Goal: Feedback & Contribution: Contribute content

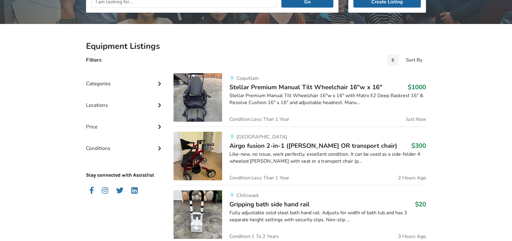
scroll to position [42, 0]
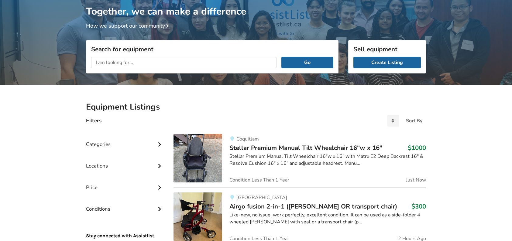
click at [140, 64] on input "text" at bounding box center [184, 63] width 186 height 12
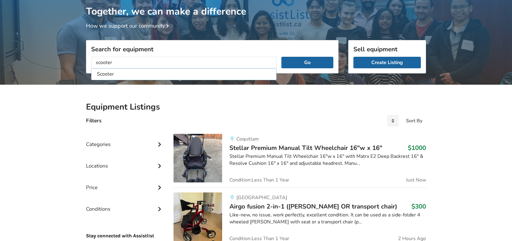
type input "scooter"
click at [282, 57] on button "Go" at bounding box center [308, 63] width 52 height 12
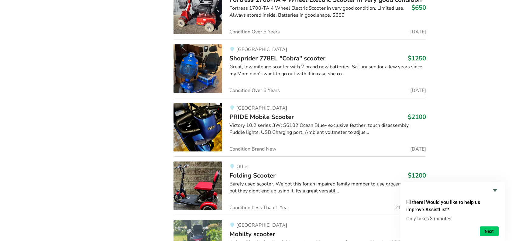
scroll to position [1137, 0]
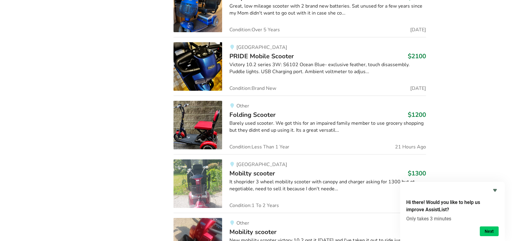
click at [208, 121] on img at bounding box center [198, 125] width 49 height 49
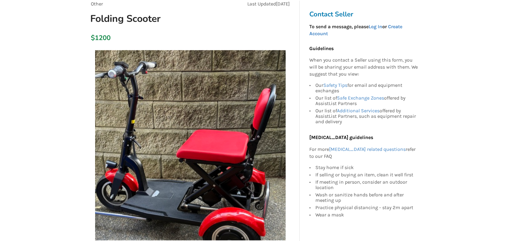
scroll to position [122, 0]
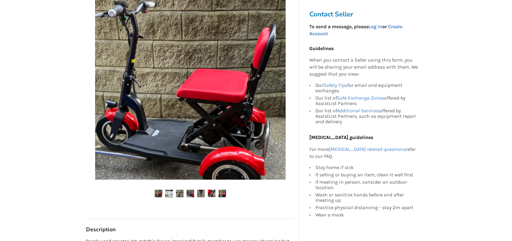
click at [167, 194] on img at bounding box center [169, 194] width 8 height 8
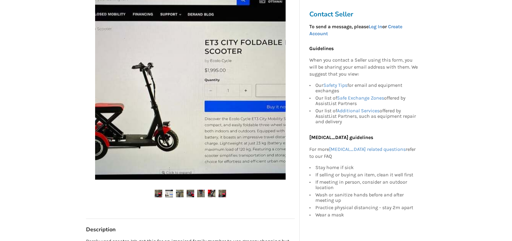
click at [179, 194] on img at bounding box center [180, 194] width 8 height 8
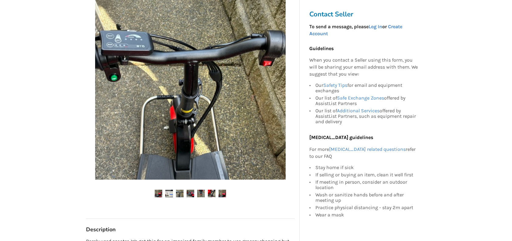
click at [196, 193] on ul at bounding box center [190, 194] width 209 height 8
click at [206, 193] on ul at bounding box center [190, 194] width 209 height 8
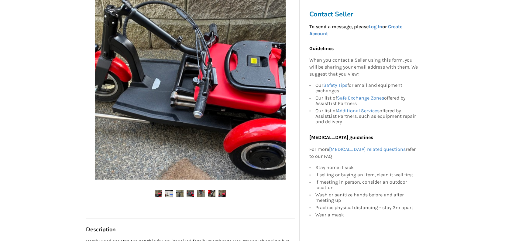
click at [216, 195] on ul at bounding box center [190, 194] width 209 height 8
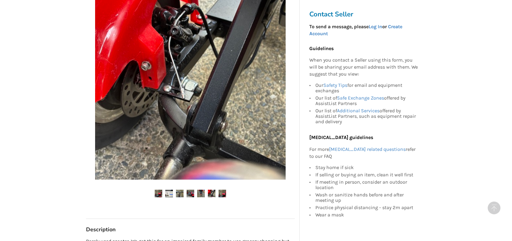
scroll to position [243, 0]
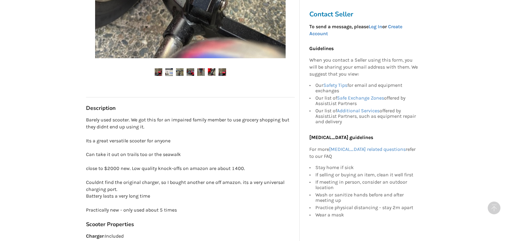
click at [165, 70] on ul at bounding box center [190, 72] width 209 height 8
click at [168, 71] on img at bounding box center [169, 72] width 8 height 8
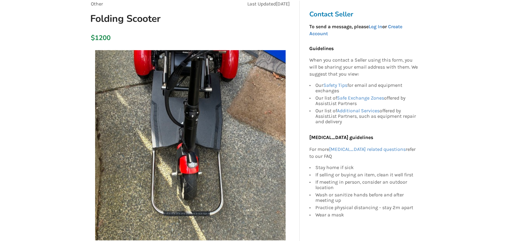
scroll to position [0, 0]
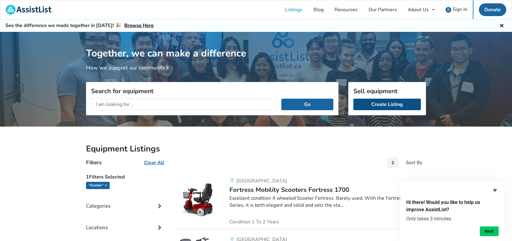
click at [393, 107] on link "Create Listing" at bounding box center [388, 105] width 68 height 12
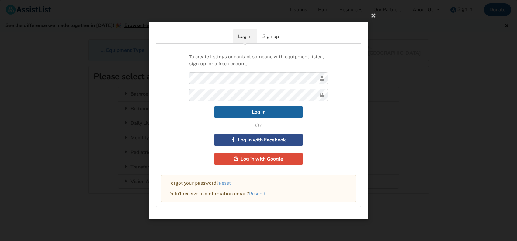
click at [265, 139] on button "Log in with Facebook" at bounding box center [258, 140] width 88 height 12
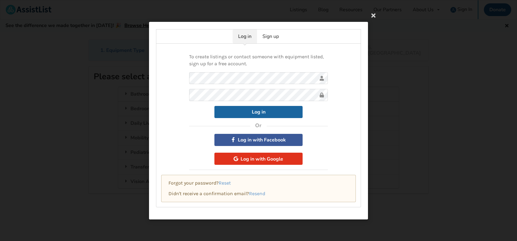
click at [254, 159] on button "Log in with Google" at bounding box center [258, 159] width 88 height 12
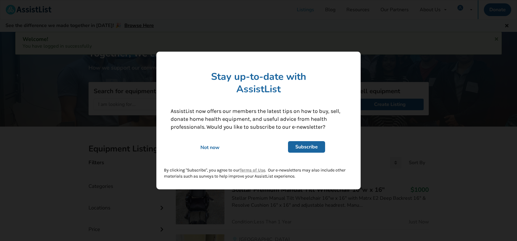
click at [215, 148] on div "Not now" at bounding box center [209, 147] width 87 height 7
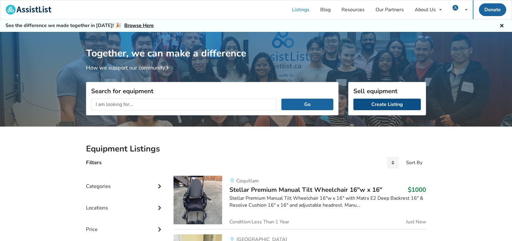
click at [389, 103] on link "Create Listing" at bounding box center [388, 105] width 68 height 12
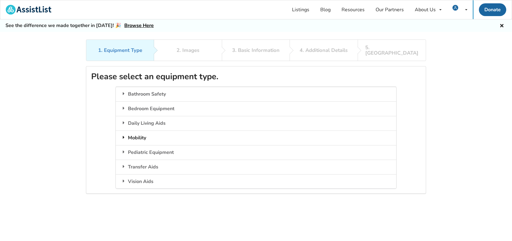
click at [141, 131] on div "Mobility" at bounding box center [256, 138] width 280 height 15
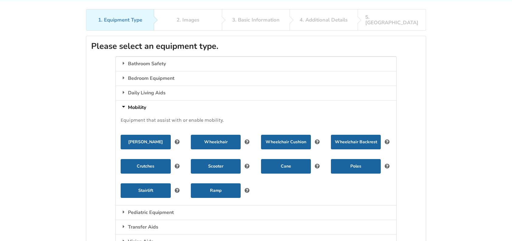
scroll to position [61, 0]
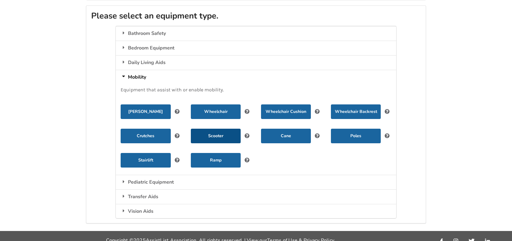
click at [210, 134] on button "Scooter" at bounding box center [216, 136] width 50 height 15
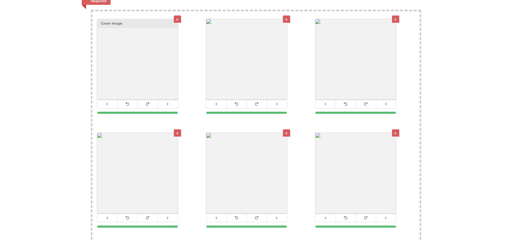
scroll to position [91, 0]
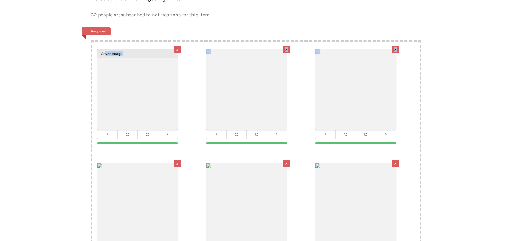
drag, startPoint x: 105, startPoint y: 47, endPoint x: 109, endPoint y: 166, distance: 119.9
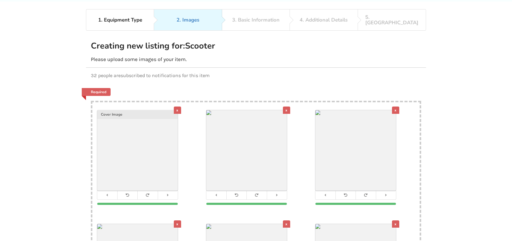
click at [190, 113] on div "x Cover Image" at bounding box center [146, 157] width 99 height 95
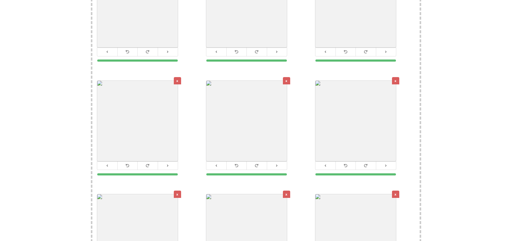
scroll to position [83, 0]
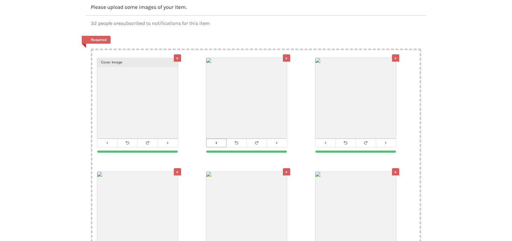
click at [218, 141] on icon at bounding box center [216, 142] width 4 height 3
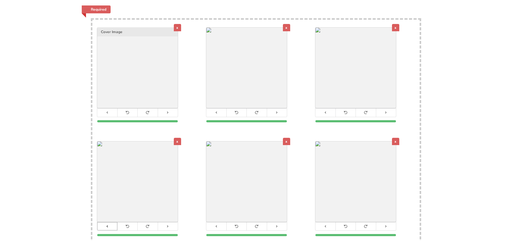
click at [103, 223] on button at bounding box center [107, 227] width 20 height 8
click at [331, 109] on button at bounding box center [326, 113] width 20 height 8
click at [107, 225] on icon at bounding box center [107, 226] width 4 height 3
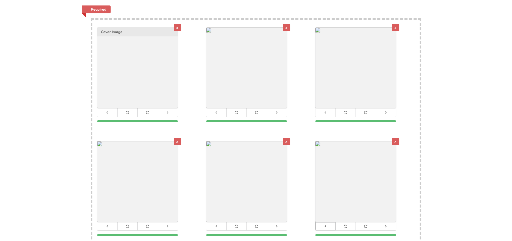
click at [326, 225] on icon at bounding box center [326, 226] width 4 height 3
click at [323, 223] on button at bounding box center [326, 227] width 20 height 8
click at [217, 223] on button at bounding box center [217, 227] width 20 height 8
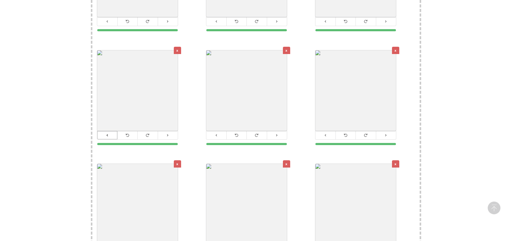
scroll to position [235, 0]
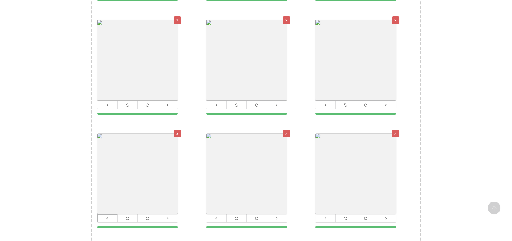
click at [105, 215] on button at bounding box center [107, 219] width 20 height 8
click at [327, 101] on button at bounding box center [326, 105] width 20 height 8
click at [220, 101] on button at bounding box center [217, 105] width 20 height 8
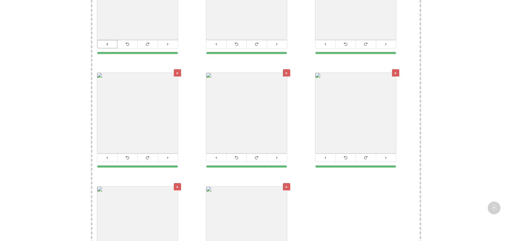
scroll to position [356, 0]
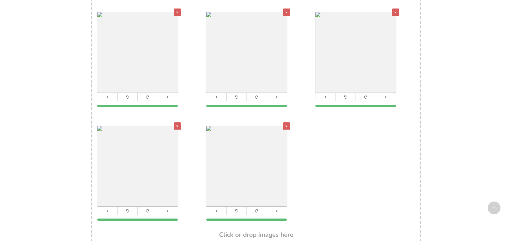
click at [175, 123] on div "x" at bounding box center [177, 126] width 7 height 7
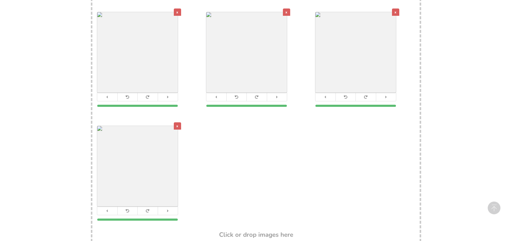
click at [175, 123] on div "x" at bounding box center [177, 126] width 7 height 7
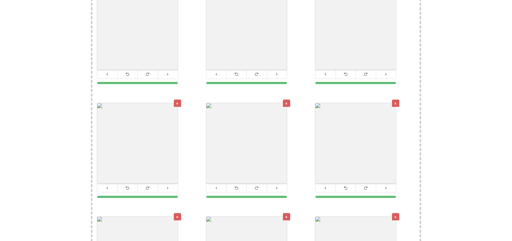
scroll to position [273, 0]
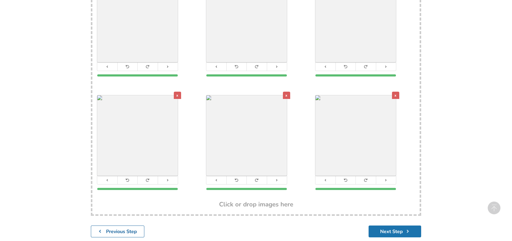
click at [387, 227] on button "Next Step" at bounding box center [395, 232] width 53 height 12
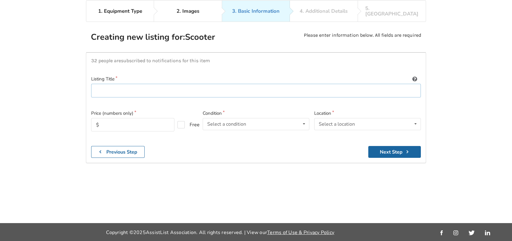
click at [108, 87] on input at bounding box center [256, 91] width 330 height 14
type input "Relync Travel and Mobility Scooter"
click at [145, 120] on input "text" at bounding box center [132, 124] width 83 height 13
type input "1350"
click at [264, 118] on div "Select a condition Brand New Less Than 1 Year 1 To 2 Years 3 To 5 Years Over 5 …" at bounding box center [256, 124] width 107 height 12
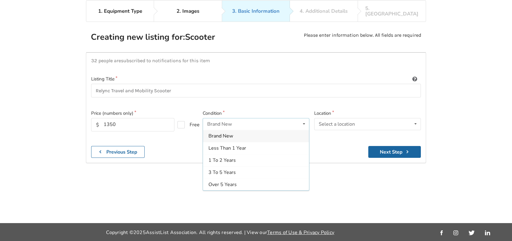
click at [233, 133] on span "Brand New" at bounding box center [221, 136] width 25 height 7
click at [346, 122] on div "Select a location" at bounding box center [337, 124] width 36 height 5
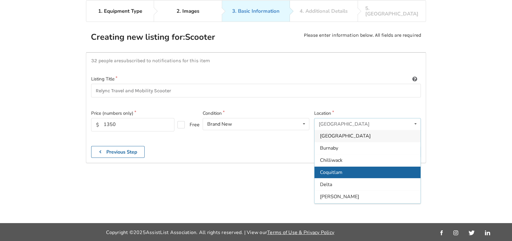
click at [339, 169] on span "Coquitlam" at bounding box center [331, 172] width 23 height 7
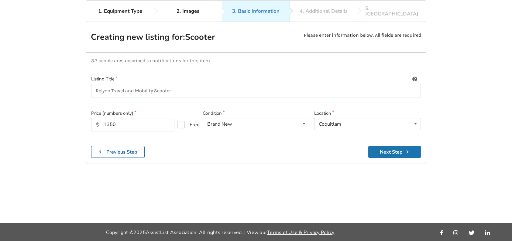
click at [386, 146] on button "Next Step" at bounding box center [395, 152] width 53 height 12
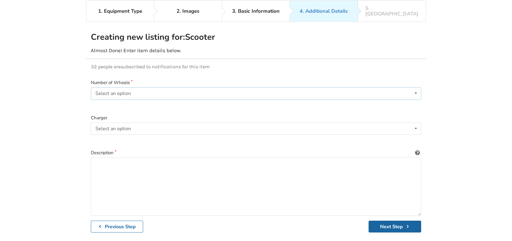
click at [145, 88] on div "Select an option 3 4" at bounding box center [256, 94] width 331 height 12
click at [139, 88] on div "3 3 4" at bounding box center [256, 94] width 331 height 12
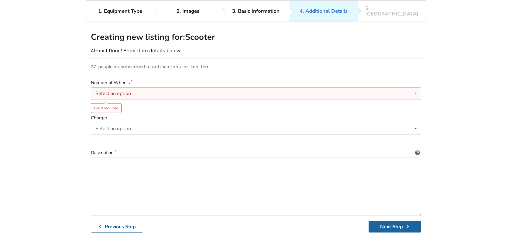
click at [141, 88] on div "Select an option 3 4" at bounding box center [256, 94] width 331 height 12
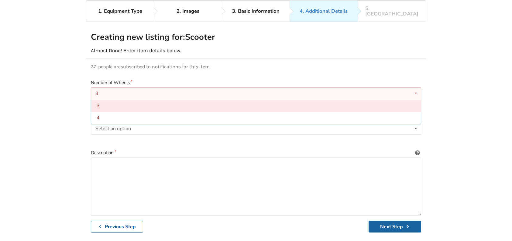
click at [105, 101] on div "3" at bounding box center [256, 106] width 330 height 12
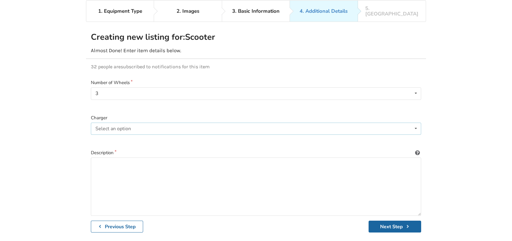
click at [143, 123] on div "Select an option Included Not included" at bounding box center [256, 129] width 331 height 12
click at [112, 137] on span "Included" at bounding box center [106, 140] width 19 height 7
click at [129, 171] on textarea at bounding box center [256, 187] width 331 height 58
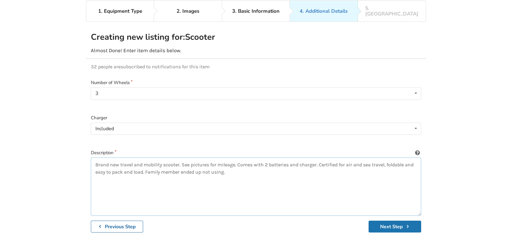
type textarea "Brand new travel and mobility scooter. See pictures for mileage. Comes with 2 b…"
click at [390, 222] on button "Next Step" at bounding box center [395, 227] width 53 height 12
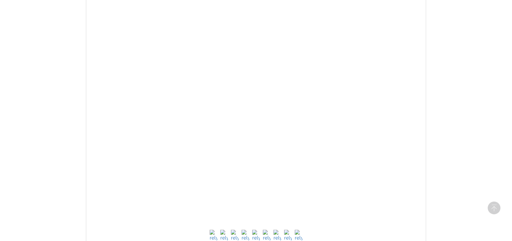
scroll to position [374, 0]
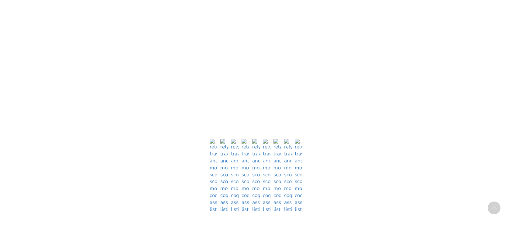
click at [221, 202] on img at bounding box center [224, 176] width 8 height 75
click at [234, 204] on img at bounding box center [235, 176] width 8 height 75
click at [249, 204] on ul at bounding box center [256, 176] width 330 height 75
click at [256, 204] on img at bounding box center [256, 176] width 8 height 75
click at [269, 204] on img at bounding box center [267, 176] width 8 height 75
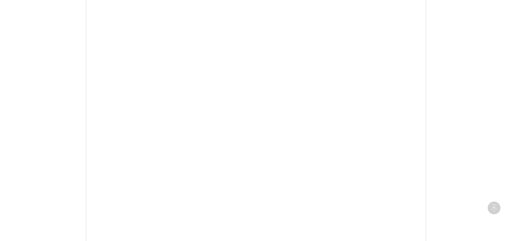
scroll to position [100, 0]
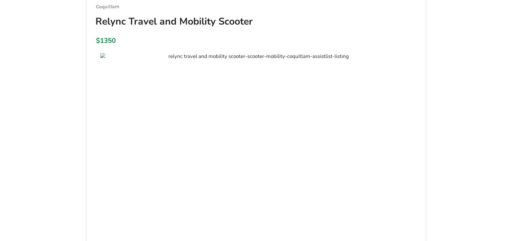
click at [169, 60] on img at bounding box center [256, 56] width 312 height 7
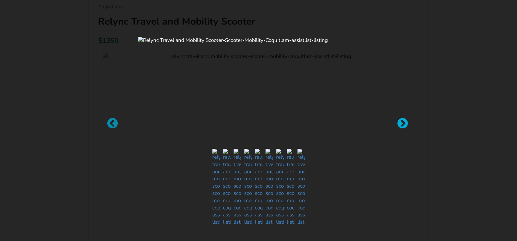
click at [403, 122] on div at bounding box center [400, 121] width 6 height 6
click at [286, 44] on img at bounding box center [258, 40] width 241 height 7
click at [285, 44] on img at bounding box center [258, 40] width 241 height 7
click at [283, 44] on img at bounding box center [258, 40] width 241 height 7
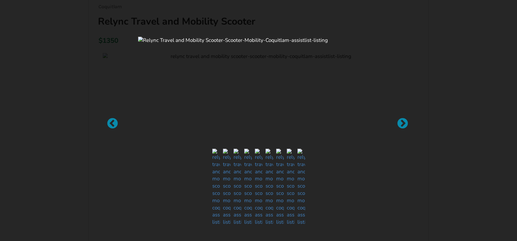
drag, startPoint x: 317, startPoint y: 198, endPoint x: 354, endPoint y: 202, distance: 37.1
click at [318, 44] on img at bounding box center [258, 40] width 241 height 7
click at [361, 44] on div at bounding box center [258, 40] width 241 height 7
click at [255, 44] on img at bounding box center [258, 40] width 241 height 7
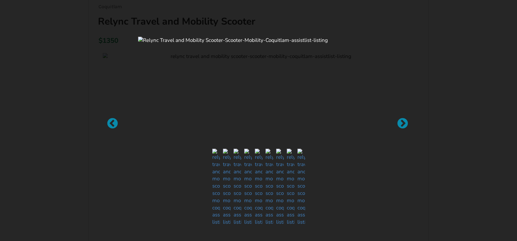
click at [88, 26] on div at bounding box center [258, 120] width 517 height 241
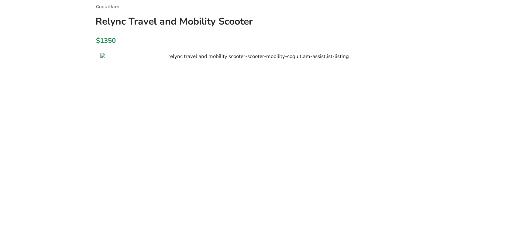
click at [314, 60] on img at bounding box center [256, 56] width 312 height 7
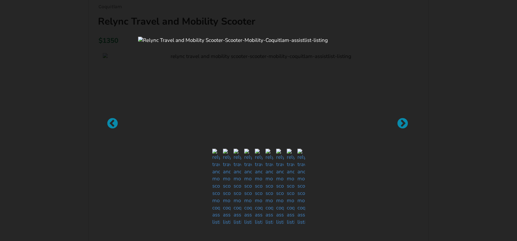
click at [503, 63] on div at bounding box center [258, 120] width 517 height 241
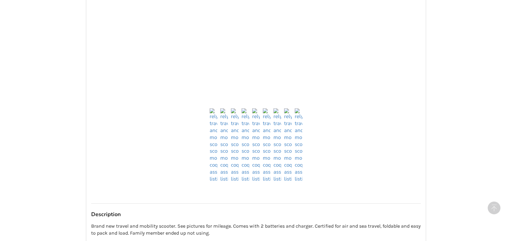
scroll to position [536, 0]
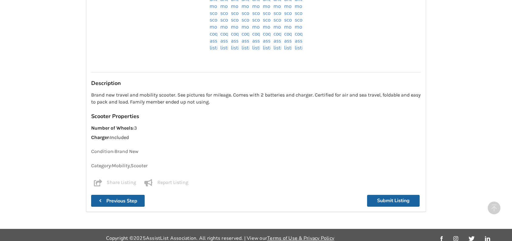
click at [108, 198] on b "Previous Step" at bounding box center [121, 201] width 31 height 7
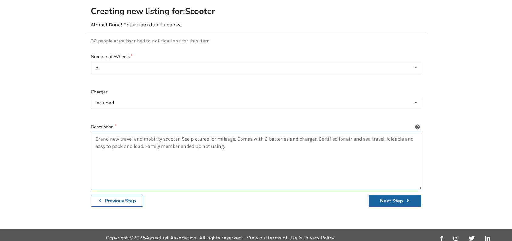
click at [234, 143] on textarea "Brand new travel and mobility scooter. See pictures for mileage. Comes with 2 b…" at bounding box center [256, 161] width 331 height 58
drag, startPoint x: 287, startPoint y: 141, endPoint x: 227, endPoint y: 142, distance: 60.8
click at [227, 142] on textarea "Brand new travel and mobility scooter. See pictures for mileage. Comes with 2 b…" at bounding box center [256, 161] width 331 height 58
click at [146, 142] on textarea "Brand new travel and mobility scooter. See pictures for mileage. Comes with 2 b…" at bounding box center [256, 161] width 331 height 58
paste textarea "Reverse gear, horn and lights."
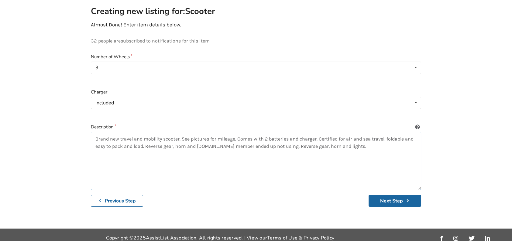
drag, startPoint x: 358, startPoint y: 138, endPoint x: 290, endPoint y: 142, distance: 67.6
click at [290, 142] on textarea "Brand new travel and mobility scooter. See pictures for mileage. Comes with 2 b…" at bounding box center [256, 161] width 331 height 58
click at [310, 161] on textarea "Brand new travel and mobility scooter. See pictures for mileage. Comes with 2 b…" at bounding box center [256, 161] width 331 height 58
type textarea "Brand new travel and mobility scooter. See pictures for mileage. Comes with 2 b…"
click at [392, 198] on button "Next Step" at bounding box center [395, 201] width 53 height 12
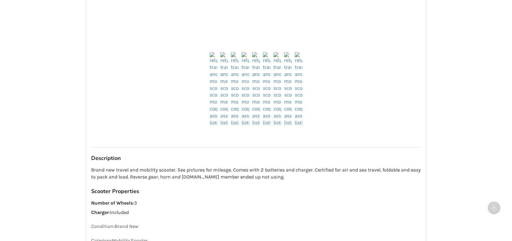
scroll to position [521, 0]
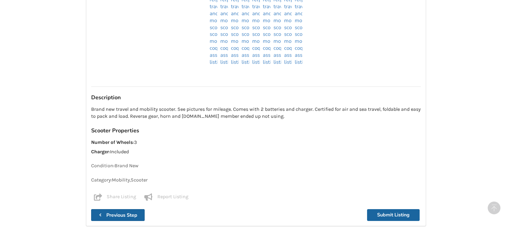
click at [110, 212] on b "Previous Step" at bounding box center [121, 215] width 31 height 7
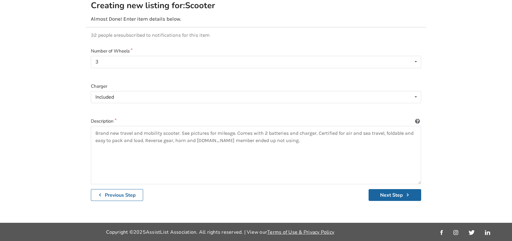
scroll to position [65, 0]
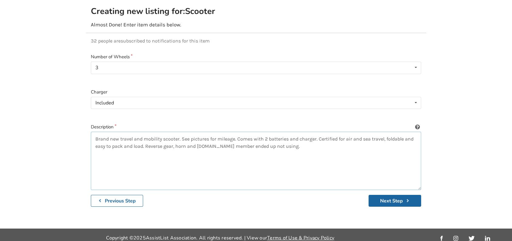
click at [210, 141] on textarea "Brand new travel and mobility scooter. See pictures for mileage. Comes with 2 b…" at bounding box center [256, 161] width 331 height 58
click at [325, 149] on textarea "Brand new travel and mobility scooter. See pictures for mileage. Comes with 2 b…" at bounding box center [256, 161] width 331 height 58
type textarea "Brand new travel and mobility scooter. See pictures for mileage. Comes with 2 b…"
click at [404, 195] on button "Next Step" at bounding box center [395, 201] width 53 height 12
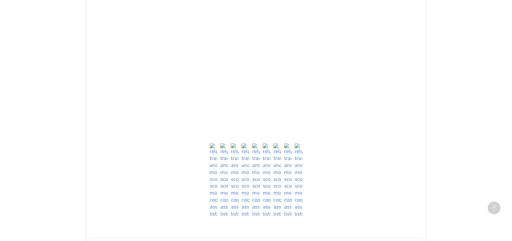
scroll to position [491, 0]
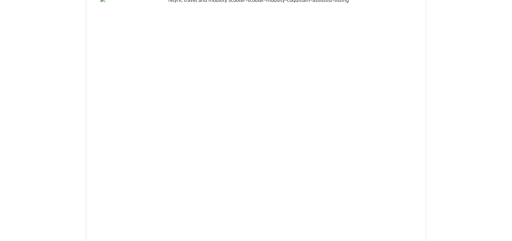
scroll to position [4, 0]
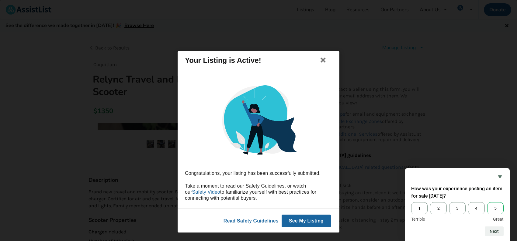
click at [493, 206] on span "5" at bounding box center [495, 209] width 16 height 12
click at [487, 203] on input "5" at bounding box center [487, 203] width 0 height 0
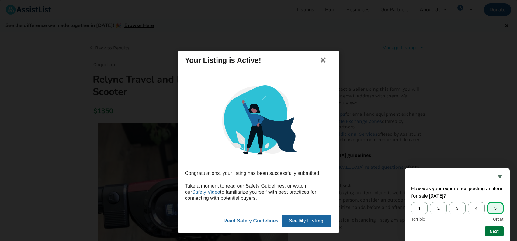
click at [493, 234] on button "Next" at bounding box center [494, 232] width 19 height 10
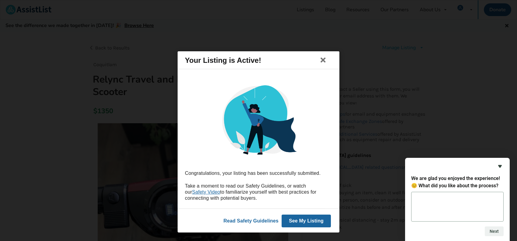
click at [498, 164] on icon "Hide survey" at bounding box center [499, 166] width 7 height 7
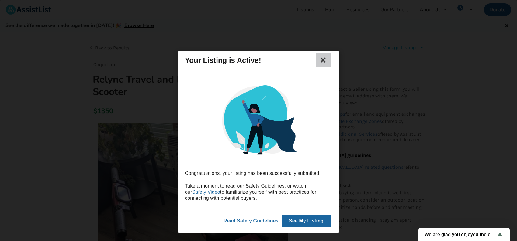
drag, startPoint x: 323, startPoint y: 62, endPoint x: 392, endPoint y: 162, distance: 122.0
click at [392, 162] on div "Your Listing is Active! Congratulations, your listing has been successfully sub…" at bounding box center [258, 120] width 517 height 241
click at [312, 219] on button "See My Listing" at bounding box center [306, 221] width 49 height 13
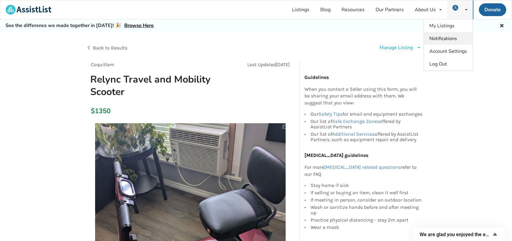
click at [445, 37] on span "Notifications" at bounding box center [444, 38] width 28 height 7
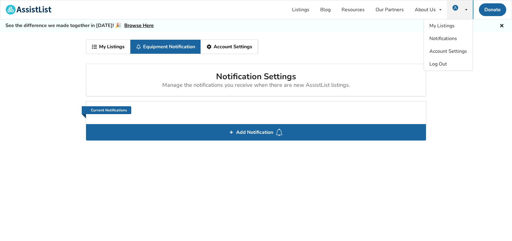
click at [227, 47] on link "Account Settings" at bounding box center [229, 47] width 57 height 14
